Goal: Task Accomplishment & Management: Use online tool/utility

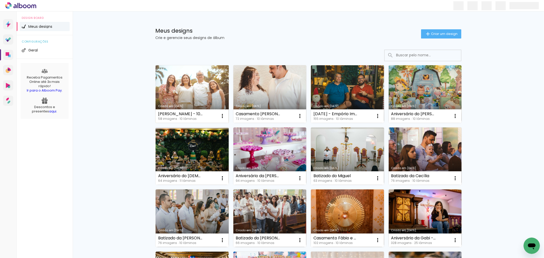
click at [200, 92] on link "Criado em [DATE]" at bounding box center [192, 94] width 73 height 58
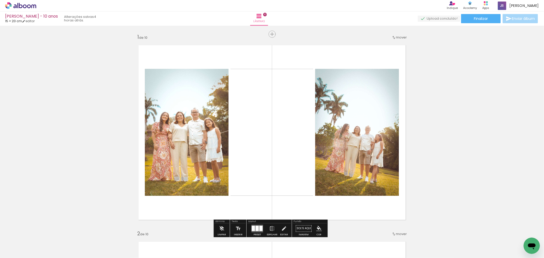
click at [428, 18] on quentale-upload-monitor at bounding box center [439, 19] width 42 height 6
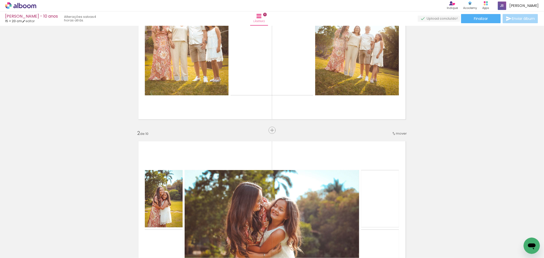
scroll to position [85, 0]
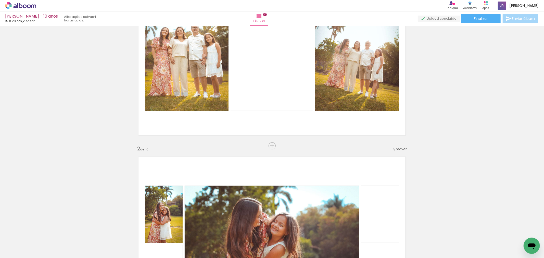
click at [433, 17] on quentale-upload-monitor at bounding box center [439, 19] width 42 height 6
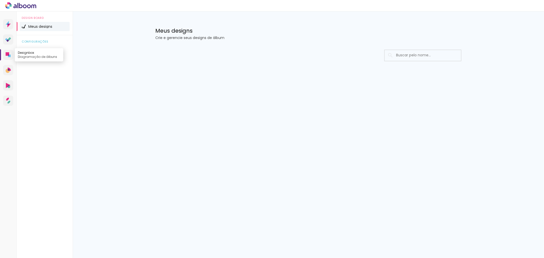
click at [4, 54] on link "Designbox Diagramação de álbuns" at bounding box center [8, 55] width 10 height 10
click at [9, 52] on link "Designbox Diagramação de álbuns" at bounding box center [8, 55] width 10 height 10
